Goal: Task Accomplishment & Management: Use online tool/utility

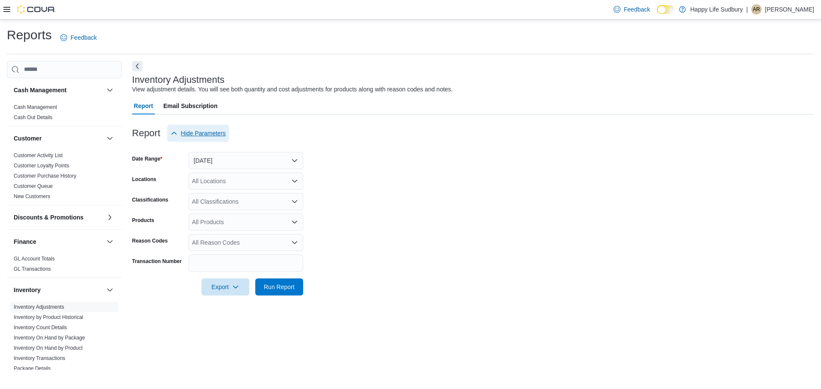
scroll to position [214, 0]
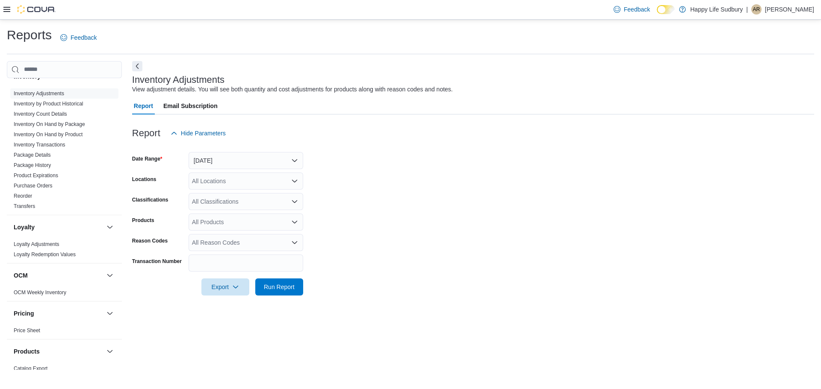
click at [410, 42] on div "Reports Feedback" at bounding box center [410, 38] width 807 height 22
drag, startPoint x: 145, startPoint y: 52, endPoint x: 212, endPoint y: 30, distance: 69.8
click at [148, 52] on div "Reports Feedback" at bounding box center [410, 41] width 807 height 28
drag, startPoint x: 212, startPoint y: 30, endPoint x: 21, endPoint y: 51, distance: 191.8
click at [202, 33] on div "Reports Feedback" at bounding box center [410, 38] width 807 height 22
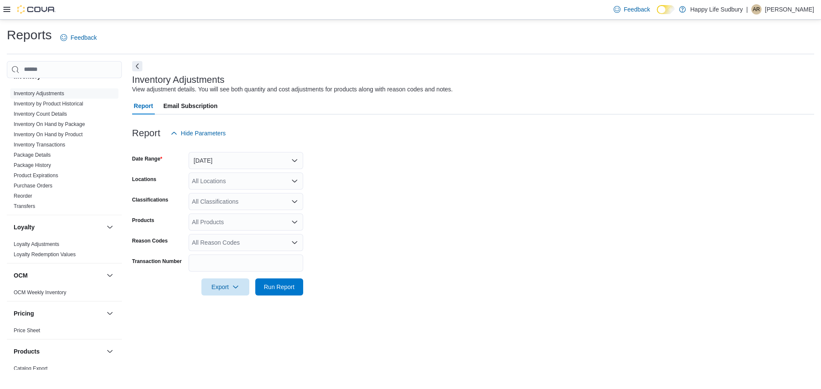
click at [259, 35] on div "Reports Feedback" at bounding box center [410, 38] width 807 height 22
click at [558, 69] on div "Inventory Adjustments View adjustment details. You will see both quantity and c…" at bounding box center [473, 215] width 682 height 309
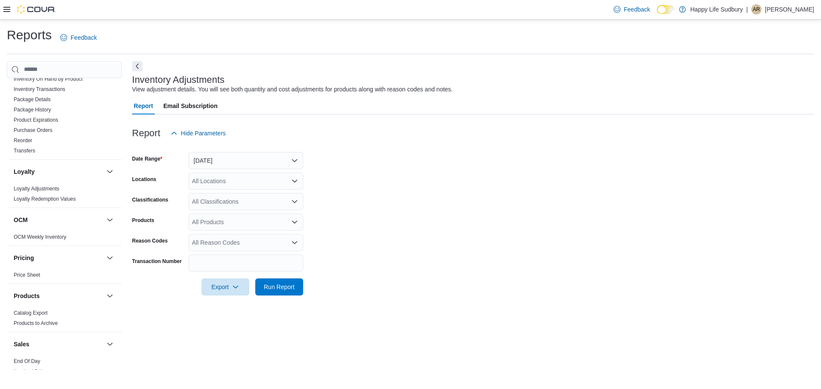
scroll to position [460, 0]
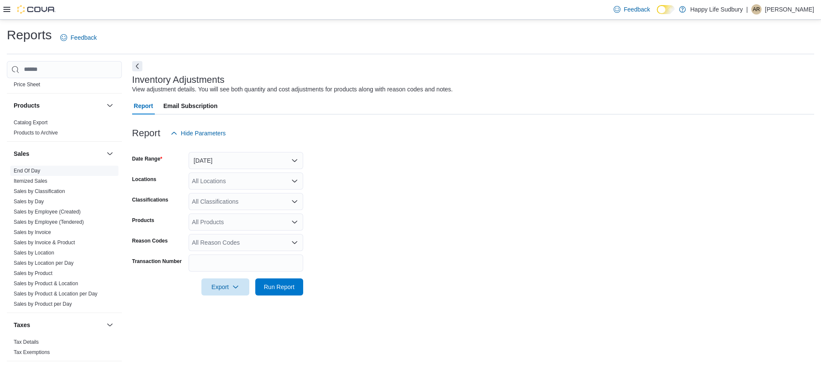
click at [33, 172] on link "End Of Day" at bounding box center [27, 171] width 27 height 6
